Goal: Information Seeking & Learning: Learn about a topic

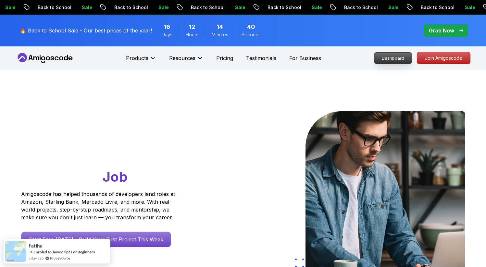
click at [393, 58] on p "Dashboard" at bounding box center [392, 58] width 37 height 11
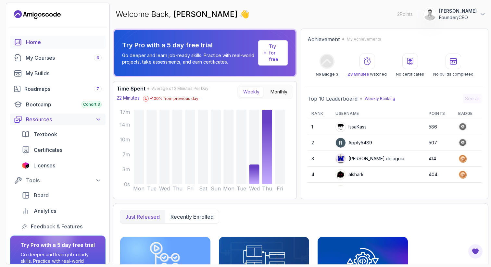
click at [66, 121] on div "Resources" at bounding box center [64, 120] width 76 height 8
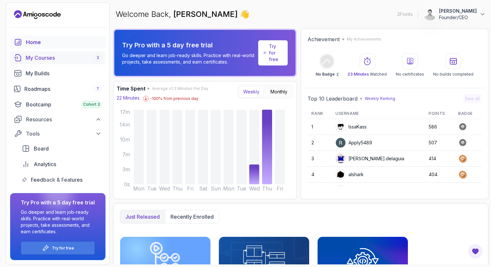
click at [72, 55] on div "My Courses 3" at bounding box center [64, 58] width 76 height 8
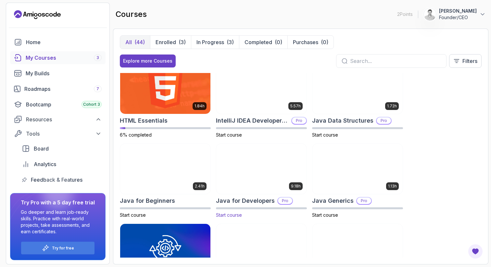
scroll to position [318, 0]
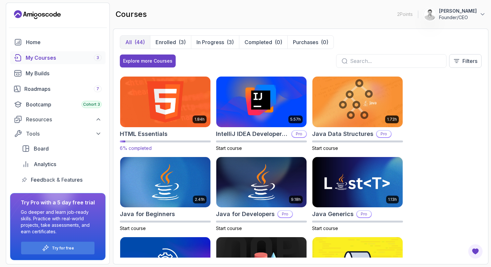
click at [166, 99] on img at bounding box center [165, 101] width 95 height 53
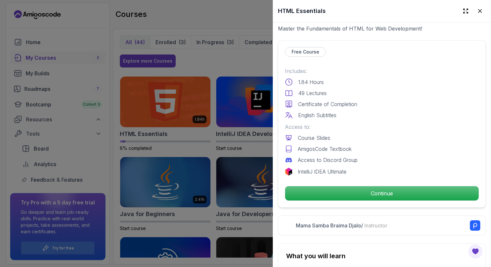
scroll to position [230, 0]
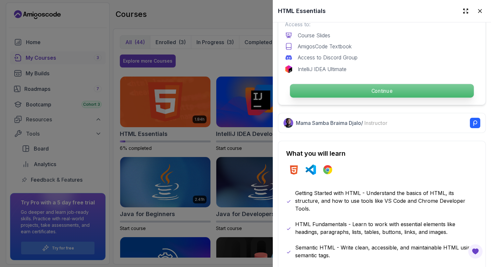
click at [372, 88] on p "Continue" at bounding box center [382, 91] width 184 height 14
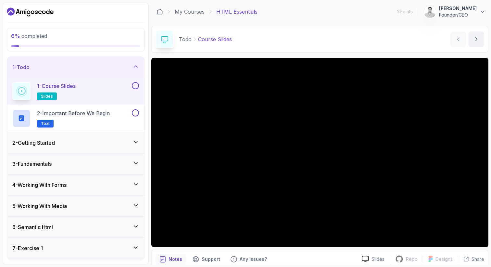
click at [70, 162] on div "3 - Fundamentals" at bounding box center [75, 164] width 127 height 8
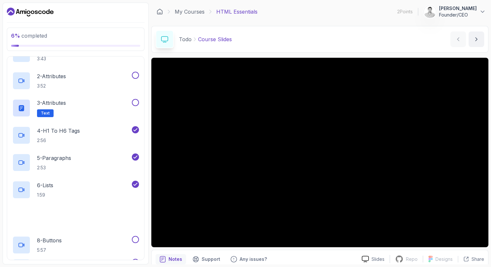
scroll to position [151, 0]
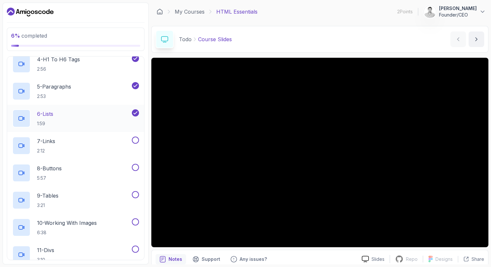
click at [89, 117] on div "6 - Lists 1:59" at bounding box center [71, 118] width 118 height 18
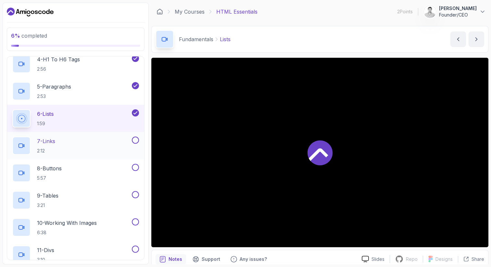
click at [89, 142] on div "7 - Links 2:12" at bounding box center [71, 146] width 118 height 18
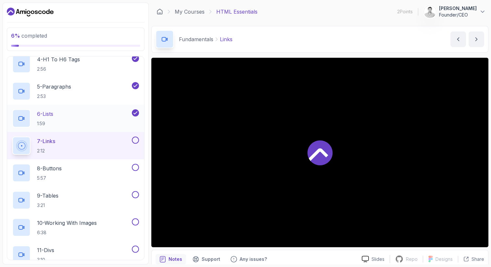
click at [89, 118] on div "6 - Lists 1:59" at bounding box center [71, 118] width 118 height 18
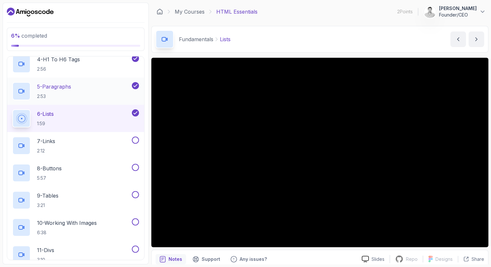
click at [86, 89] on div "5 - Paragraphs 2:53" at bounding box center [71, 91] width 118 height 18
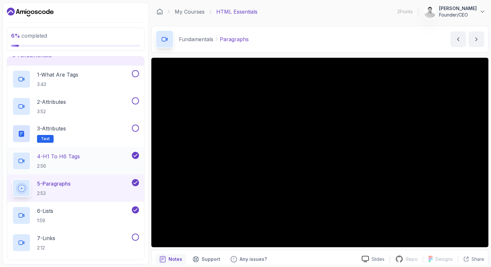
scroll to position [53, 0]
click at [86, 130] on div "3 - Attributes Text" at bounding box center [71, 135] width 118 height 18
click at [86, 162] on div "4 - H1 To H6 Tags 2:56" at bounding box center [71, 162] width 118 height 18
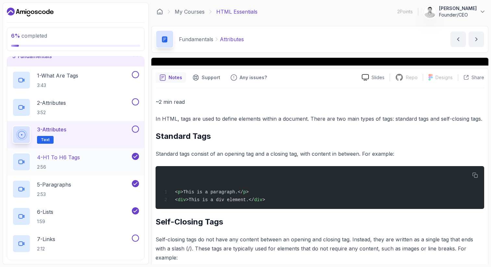
click at [90, 160] on div "4 - H1 To H6 Tags 2:56" at bounding box center [71, 162] width 118 height 18
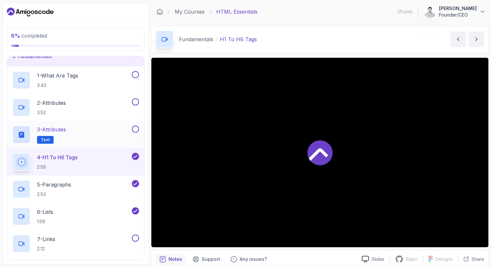
click at [87, 132] on div "3 - Attributes Text" at bounding box center [71, 135] width 118 height 18
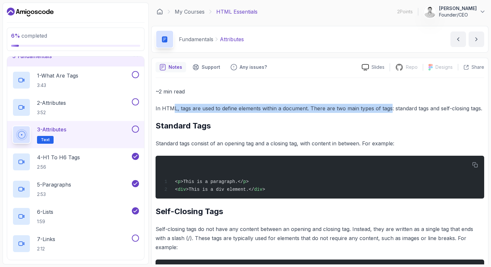
drag, startPoint x: 174, startPoint y: 108, endPoint x: 390, endPoint y: 107, distance: 215.9
click at [390, 107] on p "In HTML, tags are used to define elements within a document. There are two main…" at bounding box center [320, 108] width 329 height 9
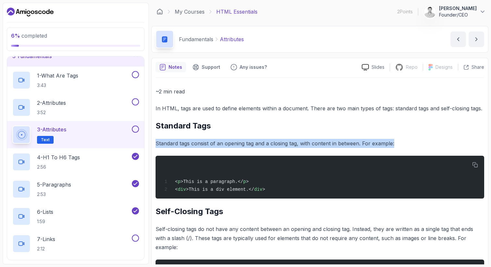
drag, startPoint x: 403, startPoint y: 142, endPoint x: 156, endPoint y: 144, distance: 246.8
click at [156, 144] on p "Standard tags consist of an opening tag and a closing tag, with content in betw…" at bounding box center [320, 143] width 329 height 9
copy p "Standard tags consist of an opening tag and a closing tag, with content in betw…"
click at [472, 165] on button "button" at bounding box center [475, 165] width 10 height 10
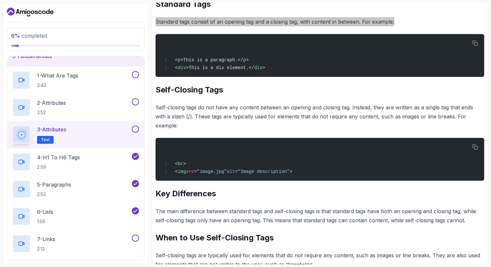
scroll to position [123, 0]
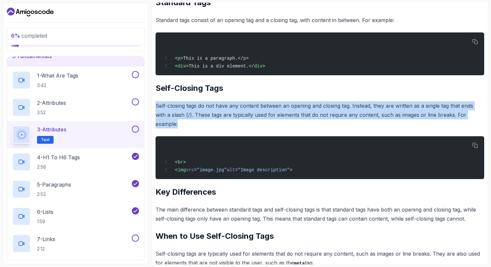
drag, startPoint x: 481, startPoint y: 116, endPoint x: 155, endPoint y: 107, distance: 325.5
click at [155, 107] on div "Notes Support Any issues? Slides Repo Repository not available Designs Design n…" at bounding box center [319, 170] width 337 height 472
copy p "Self-closing tags do not have any content between an opening and closing tag. I…"
click at [476, 143] on icon "button" at bounding box center [475, 146] width 6 height 6
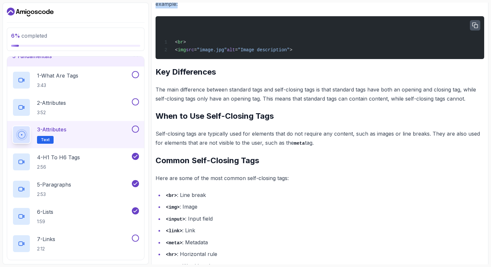
scroll to position [257, 0]
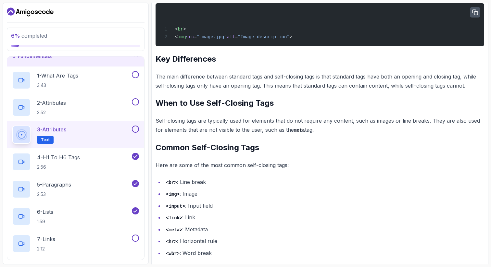
drag, startPoint x: 318, startPoint y: 123, endPoint x: 157, endPoint y: 114, distance: 161.6
click at [157, 116] on p "Self-closing tags are typically used for elements that do not require any conte…" at bounding box center [320, 125] width 329 height 19
copy p "Self-closing tags are typically used for elements that do not require any conte…"
click at [265, 178] on li "<br> : Line break" at bounding box center [324, 182] width 320 height 9
click at [59, 211] on div "6 - Lists 1:59" at bounding box center [71, 217] width 118 height 18
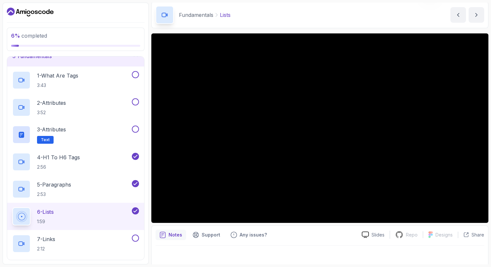
scroll to position [28, 0]
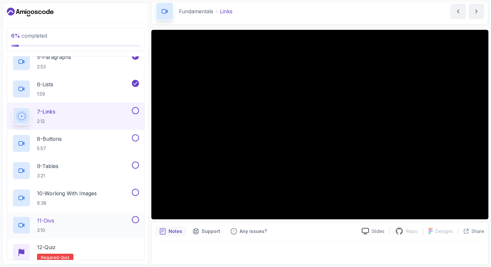
scroll to position [179, 0]
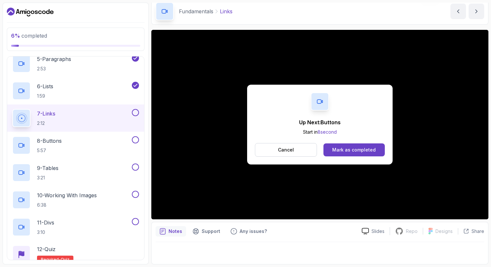
click at [213, 134] on div "Up Next: Buttons Start in 8 second Cancel Mark as completed" at bounding box center [319, 125] width 337 height 190
click at [295, 152] on button "Cancel" at bounding box center [286, 150] width 62 height 14
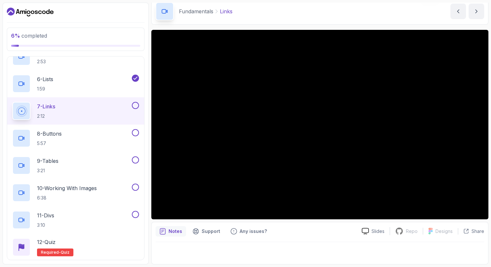
scroll to position [188, 0]
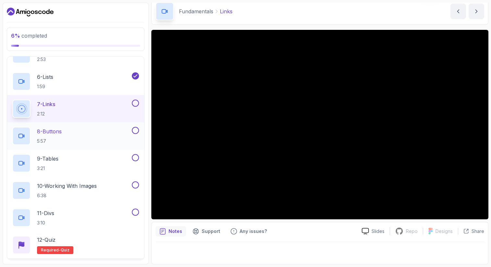
click at [83, 134] on div "8 - Buttons 5:57" at bounding box center [71, 136] width 118 height 18
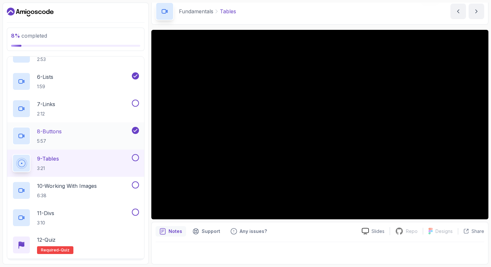
click at [96, 125] on div "8 - Buttons 5:57" at bounding box center [75, 135] width 137 height 27
click at [92, 135] on div "8 - Buttons 5:57" at bounding box center [71, 136] width 118 height 18
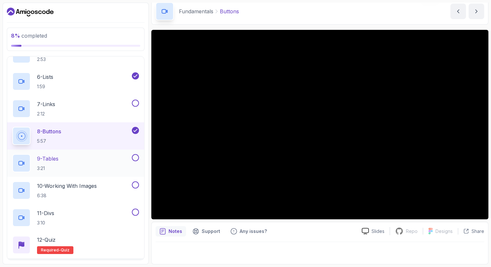
click at [85, 159] on div "9 - Tables 3:21" at bounding box center [71, 163] width 118 height 18
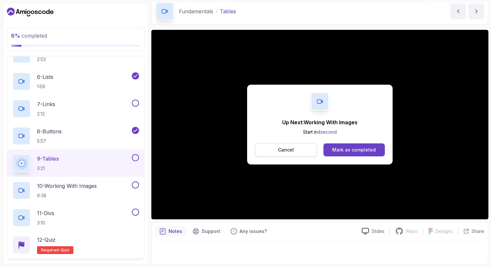
click at [290, 149] on p "Cancel" at bounding box center [286, 150] width 16 height 6
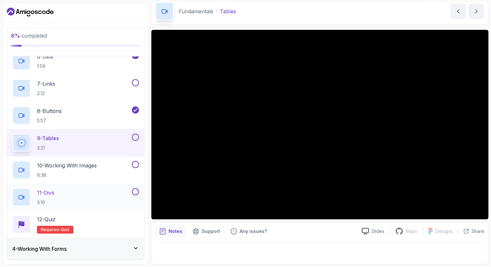
scroll to position [224, 0]
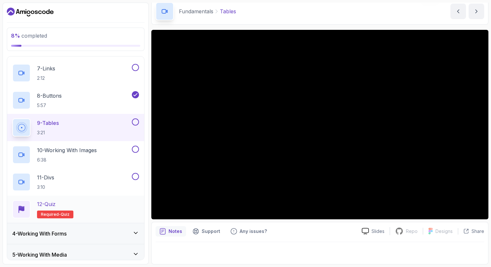
click at [85, 211] on div "12 - Quiz Required- quiz" at bounding box center [75, 209] width 127 height 18
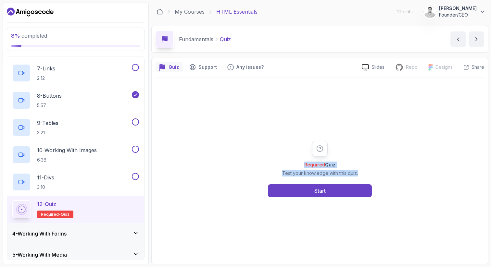
drag, startPoint x: 285, startPoint y: 165, endPoint x: 363, endPoint y: 175, distance: 78.2
click at [363, 175] on div "Required Quiz Test your knowledge with this quiz. Start" at bounding box center [320, 169] width 125 height 57
drag, startPoint x: 370, startPoint y: 175, endPoint x: 289, endPoint y: 165, distance: 81.2
click at [289, 165] on div "Required Quiz Test your knowledge with this quiz. Start" at bounding box center [320, 169] width 125 height 57
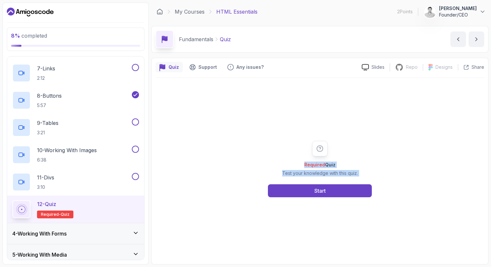
click at [289, 165] on h2 "Required Quiz" at bounding box center [320, 165] width 76 height 6
drag, startPoint x: 285, startPoint y: 164, endPoint x: 381, endPoint y: 173, distance: 96.5
click at [381, 173] on div "Required Quiz Test your knowledge with this quiz. Start" at bounding box center [320, 169] width 125 height 57
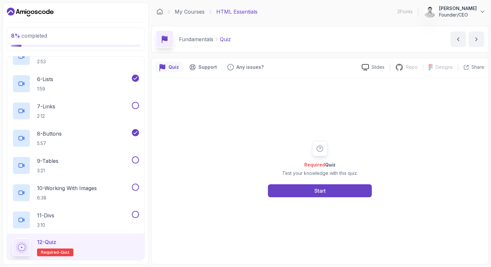
scroll to position [186, 0]
click at [94, 186] on p "10 - Working With Images" at bounding box center [67, 188] width 60 height 8
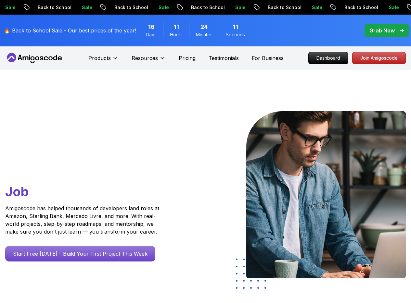
click at [26, 56] on icon at bounding box center [34, 58] width 58 height 10
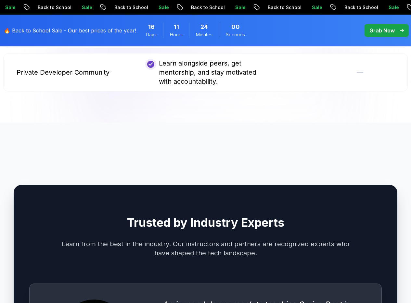
scroll to position [1768, 0]
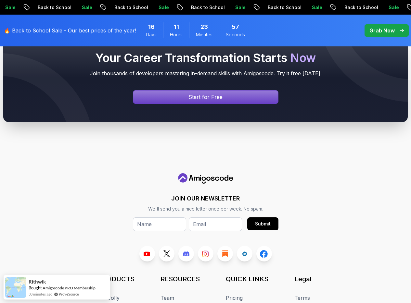
scroll to position [2464, 0]
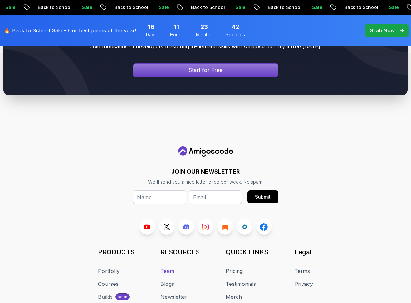
click at [174, 267] on link "Team" at bounding box center [167, 271] width 14 height 8
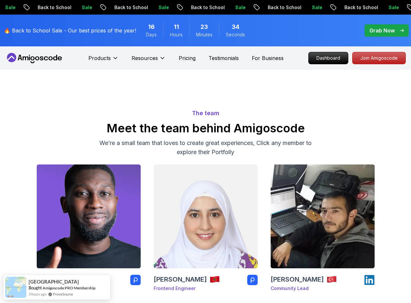
click at [97, 202] on img at bounding box center [88, 216] width 109 height 109
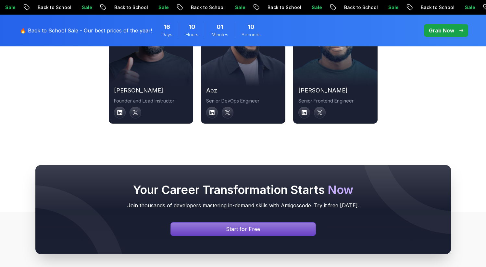
scroll to position [2500, 0]
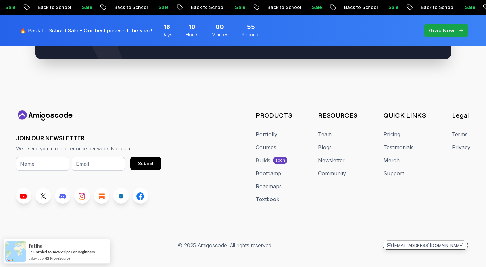
click at [434, 243] on p "[EMAIL_ADDRESS][DOMAIN_NAME]" at bounding box center [428, 246] width 71 height 6
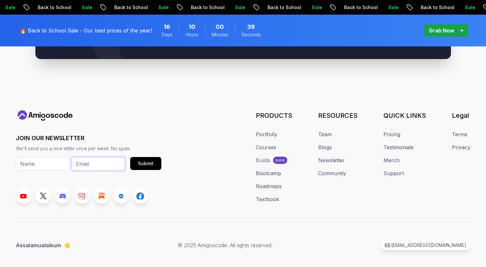
click at [104, 157] on input "email" at bounding box center [98, 164] width 53 height 14
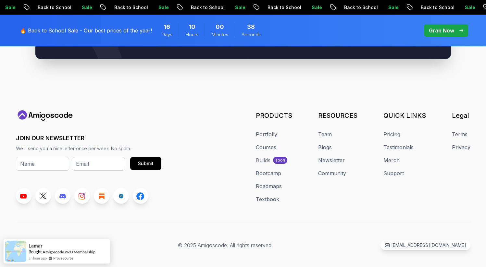
click at [230, 203] on div "JOIN OUR NEWSLETTER We'll send you a nice letter once per week. No spam. Submit…" at bounding box center [243, 180] width 455 height 140
click at [427, 243] on p "[EMAIL_ADDRESS][DOMAIN_NAME]" at bounding box center [428, 246] width 71 height 6
click at [336, 157] on link "Newsletter" at bounding box center [331, 161] width 27 height 8
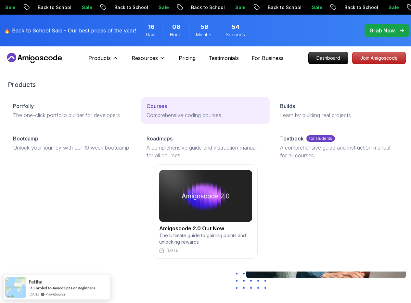
click at [146, 110] on p "Courses" at bounding box center [156, 106] width 20 height 8
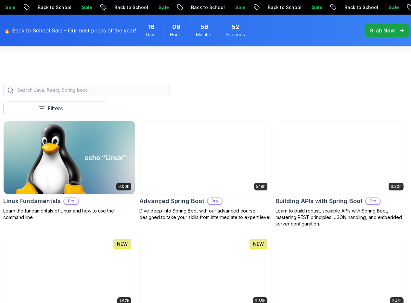
scroll to position [230, 0]
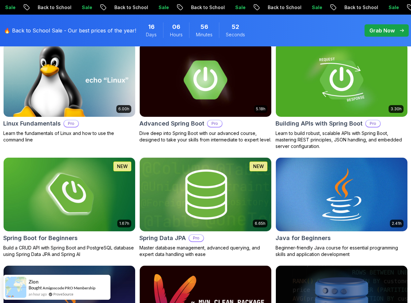
click at [138, 63] on img at bounding box center [69, 79] width 138 height 77
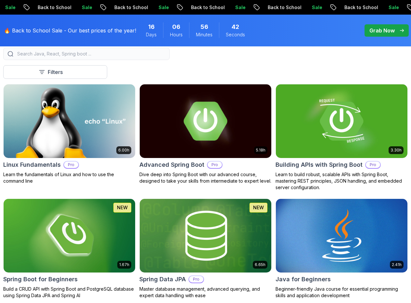
scroll to position [103, 0]
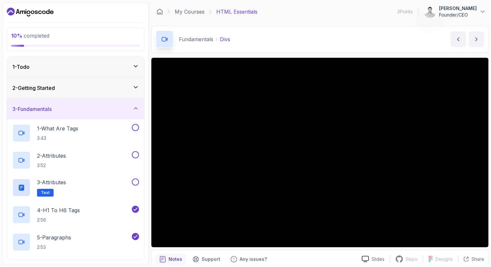
scroll to position [186, 0]
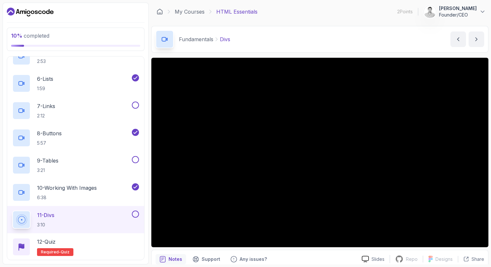
click at [62, 214] on div "11 - Divs 3:10" at bounding box center [71, 220] width 118 height 18
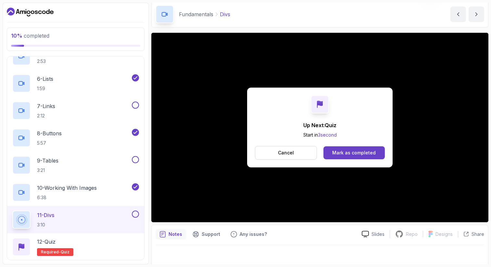
scroll to position [28, 0]
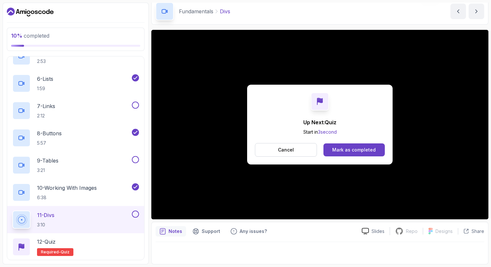
click at [224, 158] on div "Up Next: Quiz Start in 3 second Cancel Mark as completed" at bounding box center [319, 125] width 337 height 190
click at [284, 149] on p "Cancel" at bounding box center [286, 150] width 16 height 6
click at [289, 150] on p "Cancel" at bounding box center [286, 150] width 16 height 6
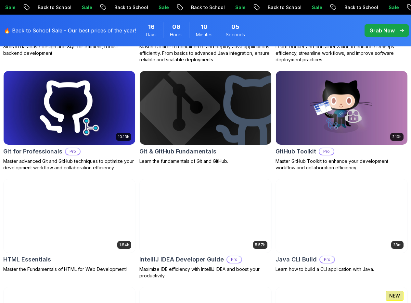
scroll to position [757, 0]
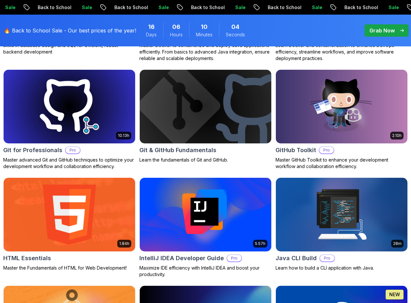
click at [138, 176] on img at bounding box center [69, 214] width 138 height 77
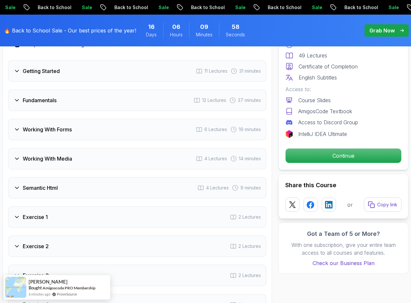
scroll to position [979, 0]
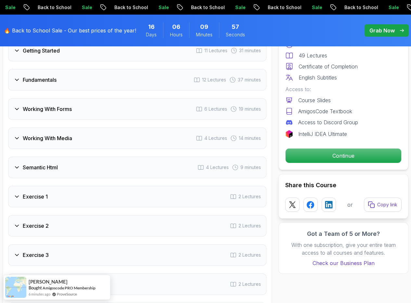
click at [53, 79] on h3 "Fundamentals" at bounding box center [40, 80] width 34 height 8
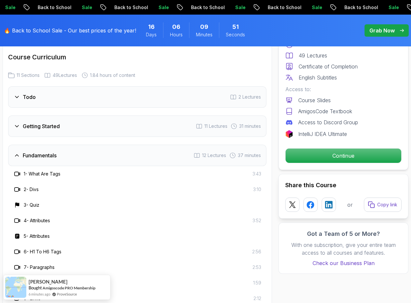
scroll to position [873, 0]
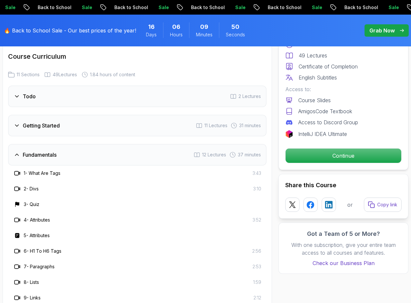
click at [42, 154] on h3 "Fundamentals" at bounding box center [40, 155] width 34 height 8
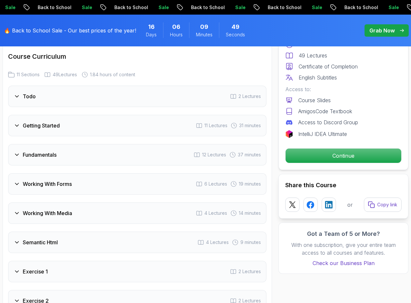
click at [42, 154] on h3 "Fundamentals" at bounding box center [40, 155] width 34 height 8
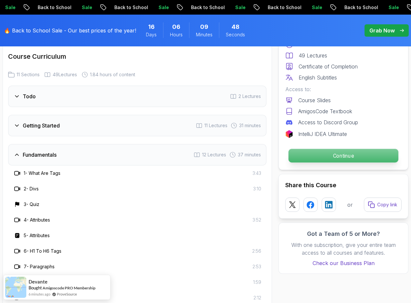
click at [359, 156] on p "Continue" at bounding box center [343, 156] width 110 height 14
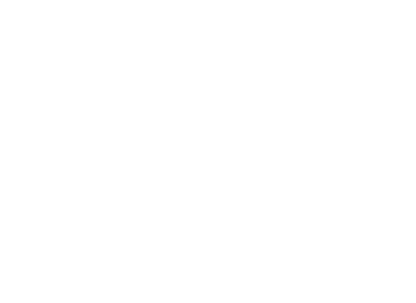
click at [341, 0] on html at bounding box center [208, 0] width 416 height 0
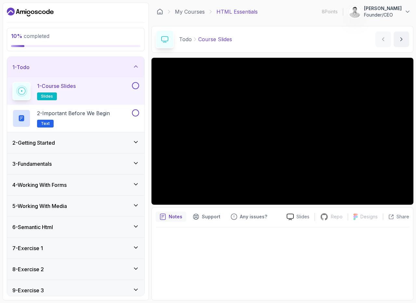
click at [80, 63] on div "1 - Todo" at bounding box center [75, 67] width 127 height 8
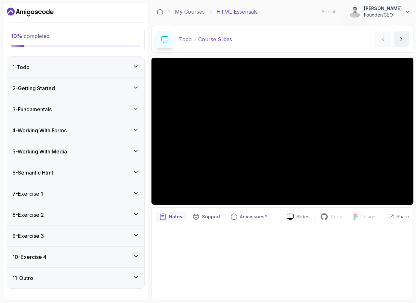
click at [81, 106] on div "3 - Fundamentals" at bounding box center [75, 110] width 127 height 8
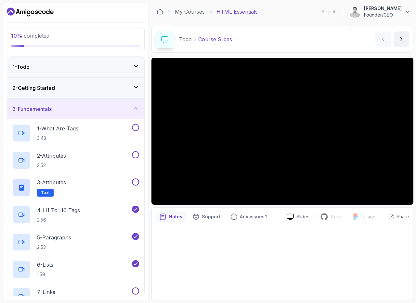
click at [42, 11] on icon "Dashboard" at bounding box center [30, 12] width 47 height 10
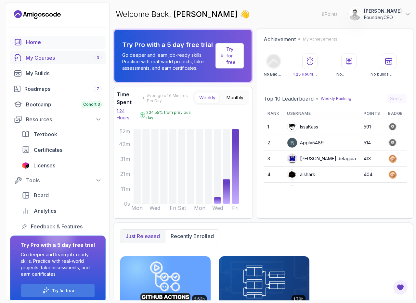
click at [61, 55] on div "My Courses 3" at bounding box center [64, 58] width 76 height 8
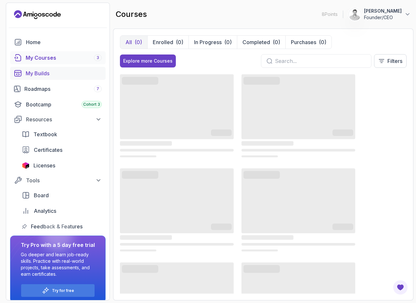
click at [57, 77] on link "My Builds" at bounding box center [57, 73] width 95 height 13
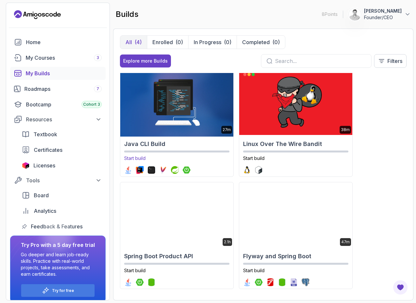
scroll to position [6, 0]
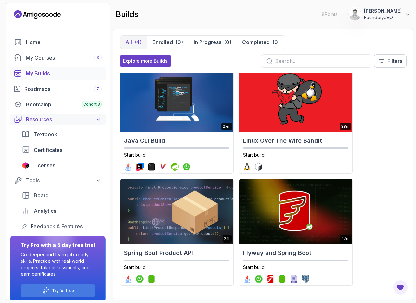
click at [60, 119] on div "Resources" at bounding box center [64, 120] width 76 height 8
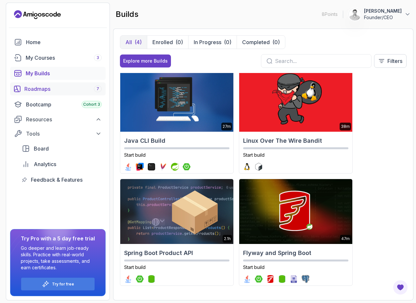
click at [65, 91] on div "Roadmaps 7" at bounding box center [62, 89] width 77 height 8
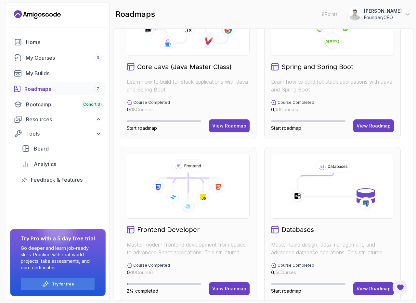
scroll to position [386, 0]
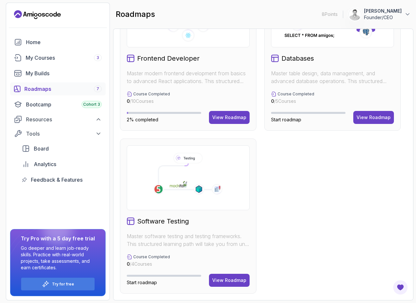
click at [301, 57] on h2 "Databases" at bounding box center [297, 58] width 32 height 9
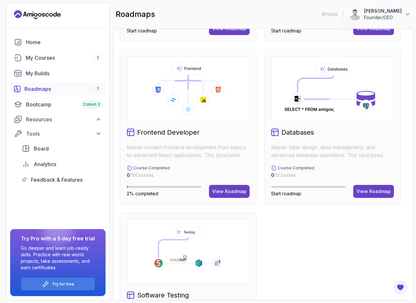
scroll to position [381, 0]
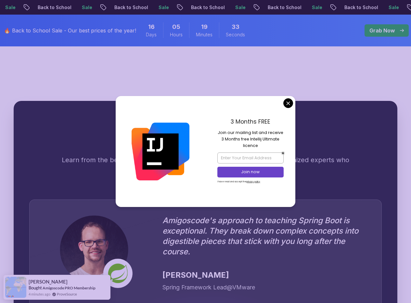
scroll to position [1651, 0]
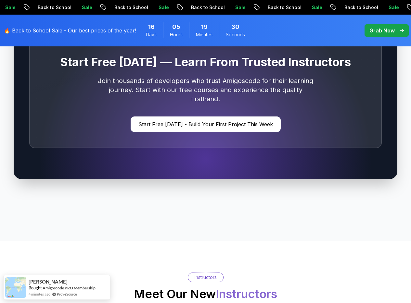
scroll to position [2193, 0]
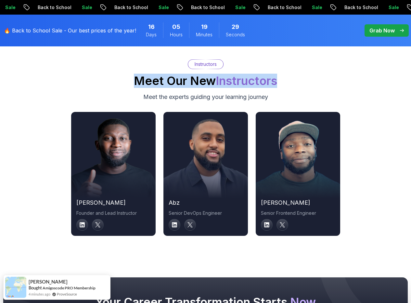
drag, startPoint x: 116, startPoint y: 68, endPoint x: 288, endPoint y: 90, distance: 173.8
click at [288, 90] on div "Instructors Meet Our New Instructors Meet the experts guiding your learning jou…" at bounding box center [205, 80] width 404 height 42
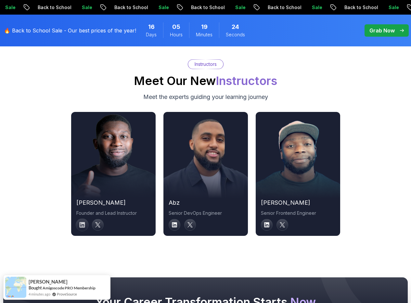
click at [82, 222] on icon at bounding box center [82, 225] width 6 height 6
